Goal: Communication & Community: Answer question/provide support

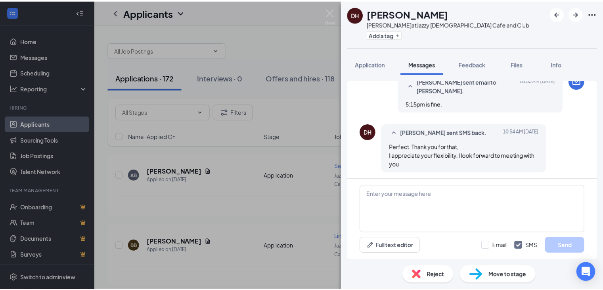
scroll to position [473, 0]
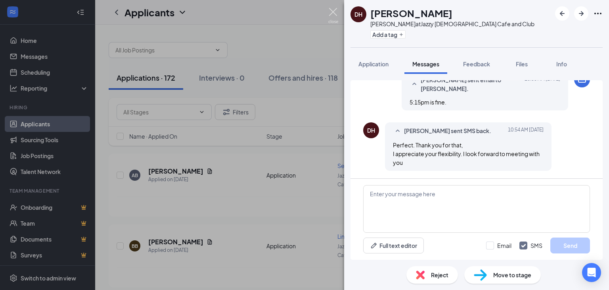
click at [330, 10] on img at bounding box center [333, 15] width 10 height 15
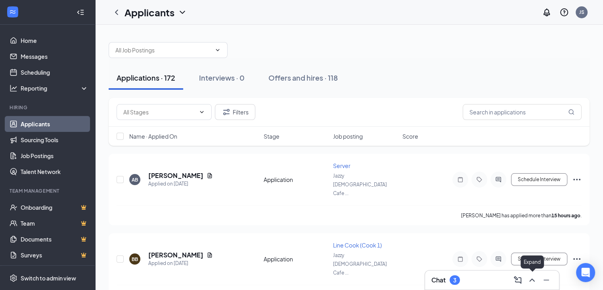
click at [530, 277] on icon "ChevronUp" at bounding box center [533, 280] width 10 height 10
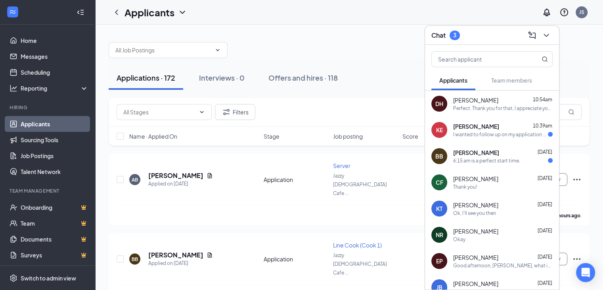
click at [489, 105] on div "Perfect. Thank you for that, I appreciate your flexibility. I look forward to m…" at bounding box center [503, 108] width 100 height 7
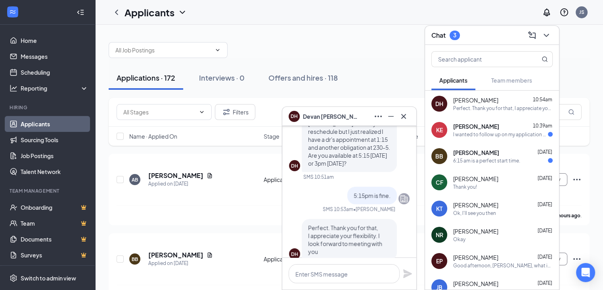
scroll to position [-26, 0]
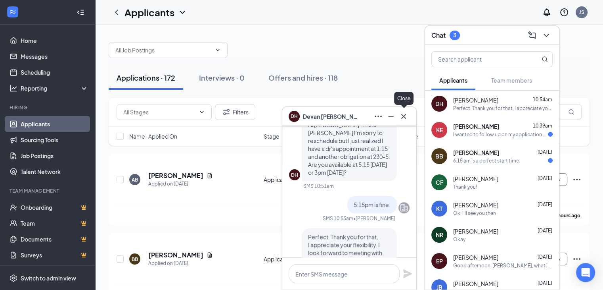
click at [401, 115] on icon "Cross" at bounding box center [404, 116] width 10 height 10
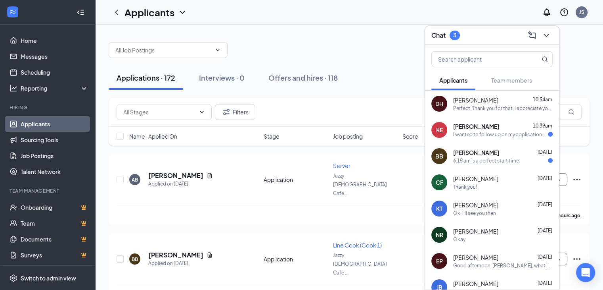
click at [469, 157] on div "6:15 am is a perfect start time." at bounding box center [486, 160] width 67 height 7
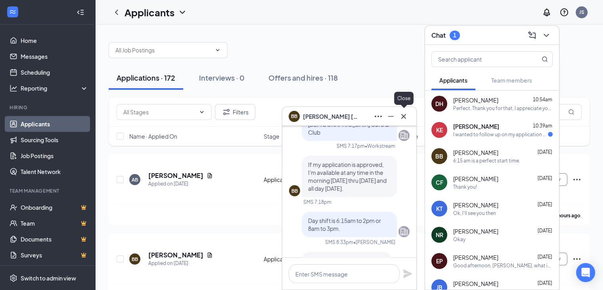
click at [402, 115] on icon "Cross" at bounding box center [403, 115] width 5 height 5
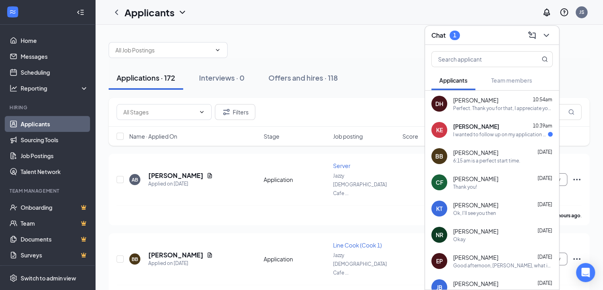
click at [497, 127] on div "[PERSON_NAME] 10:39am" at bounding box center [503, 126] width 100 height 8
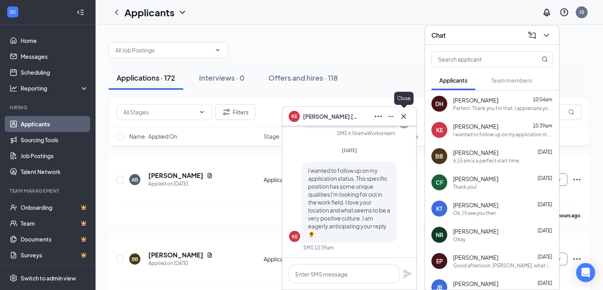
click at [403, 115] on icon "Cross" at bounding box center [403, 115] width 5 height 5
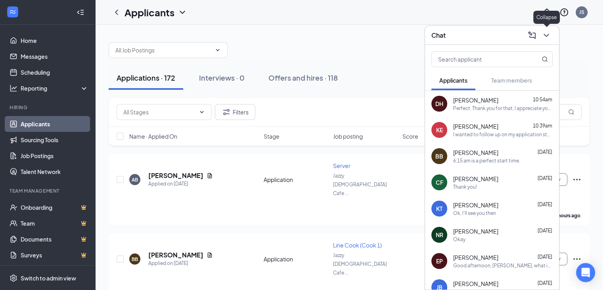
click at [547, 32] on icon "ChevronDown" at bounding box center [547, 36] width 10 height 10
